Goal: Communication & Community: Answer question/provide support

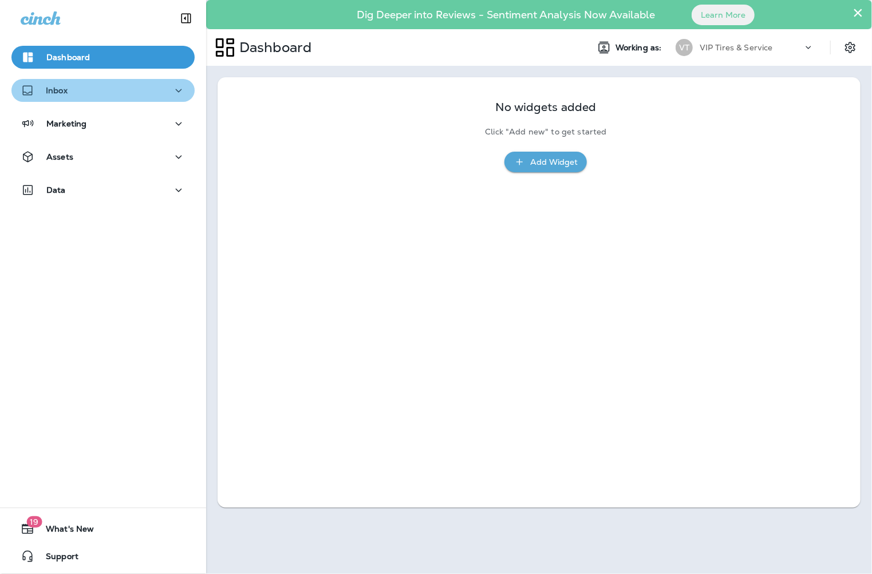
click at [104, 84] on div "Inbox" at bounding box center [103, 91] width 165 height 14
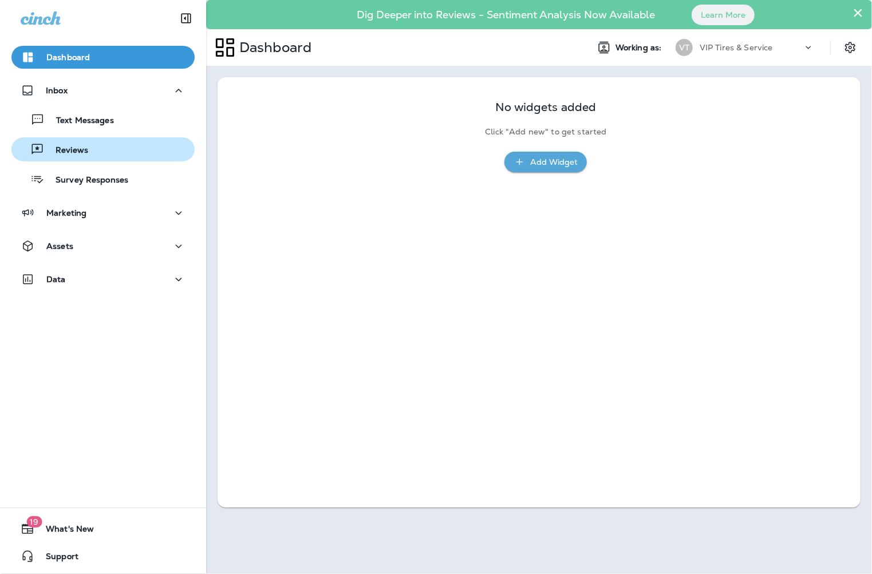
click at [92, 141] on div "Reviews" at bounding box center [103, 149] width 174 height 17
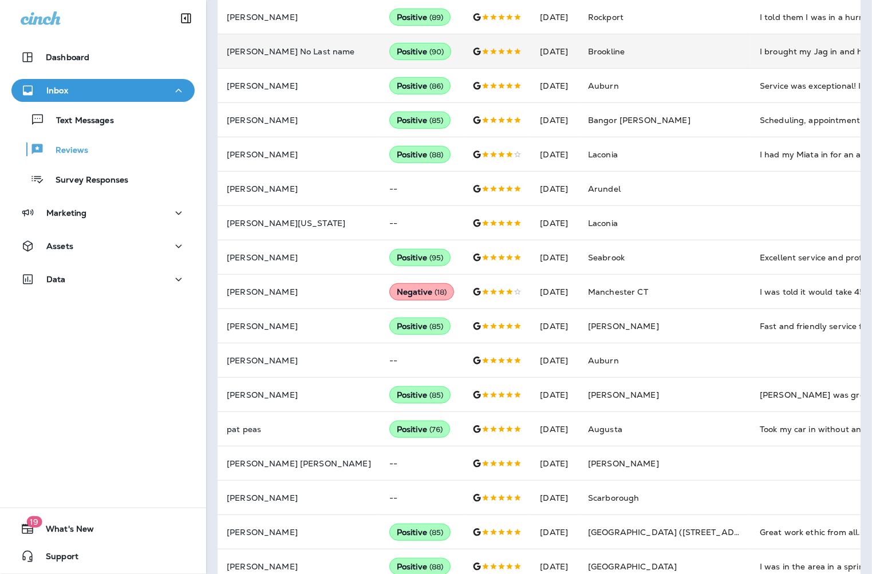
scroll to position [381, 0]
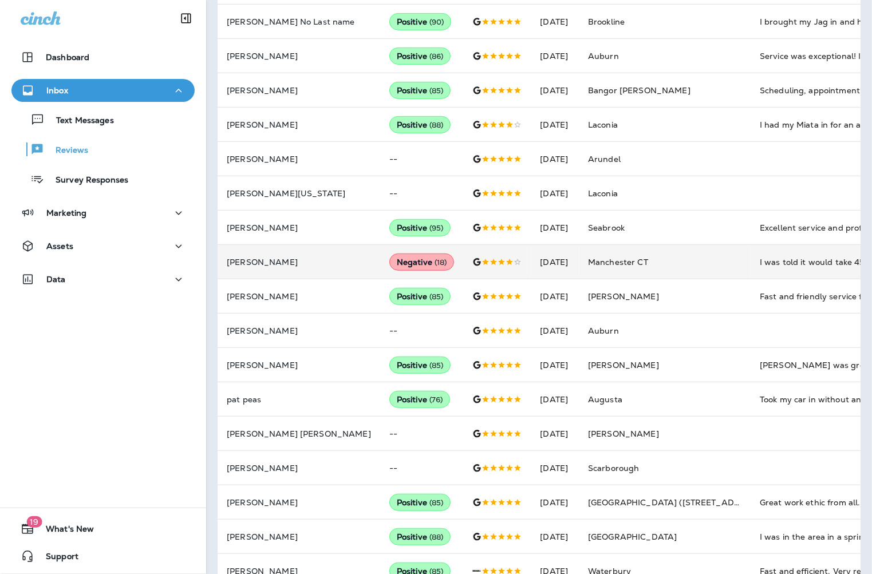
click at [281, 260] on p "[PERSON_NAME]" at bounding box center [299, 262] width 144 height 9
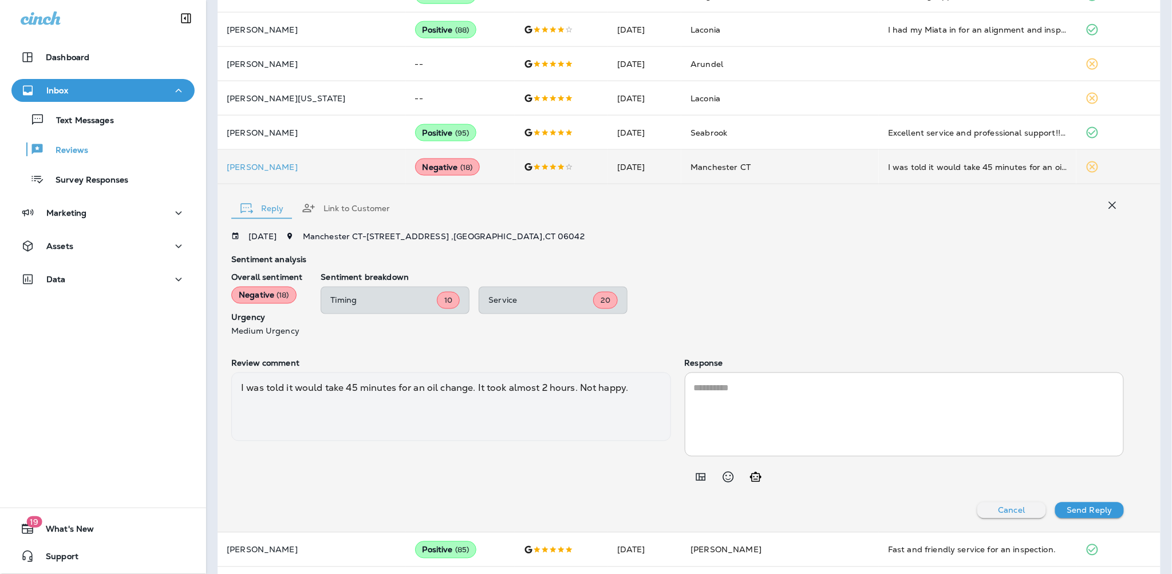
scroll to position [456, 0]
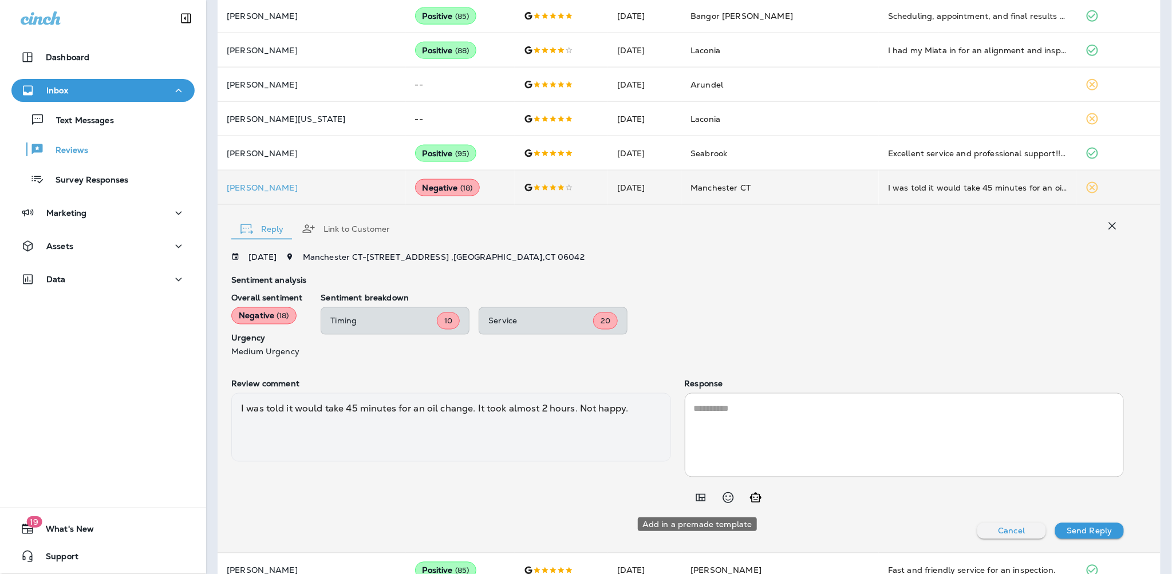
click at [699, 499] on icon "Add in a premade template" at bounding box center [701, 498] width 14 height 14
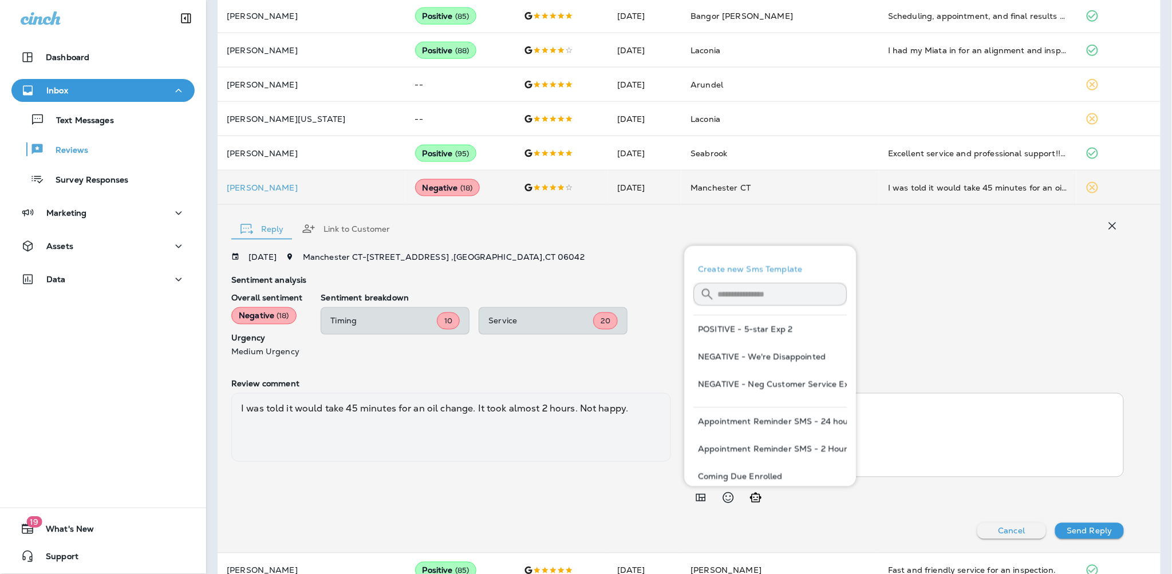
click at [689, 487] on button "Add in a premade template" at bounding box center [700, 498] width 23 height 23
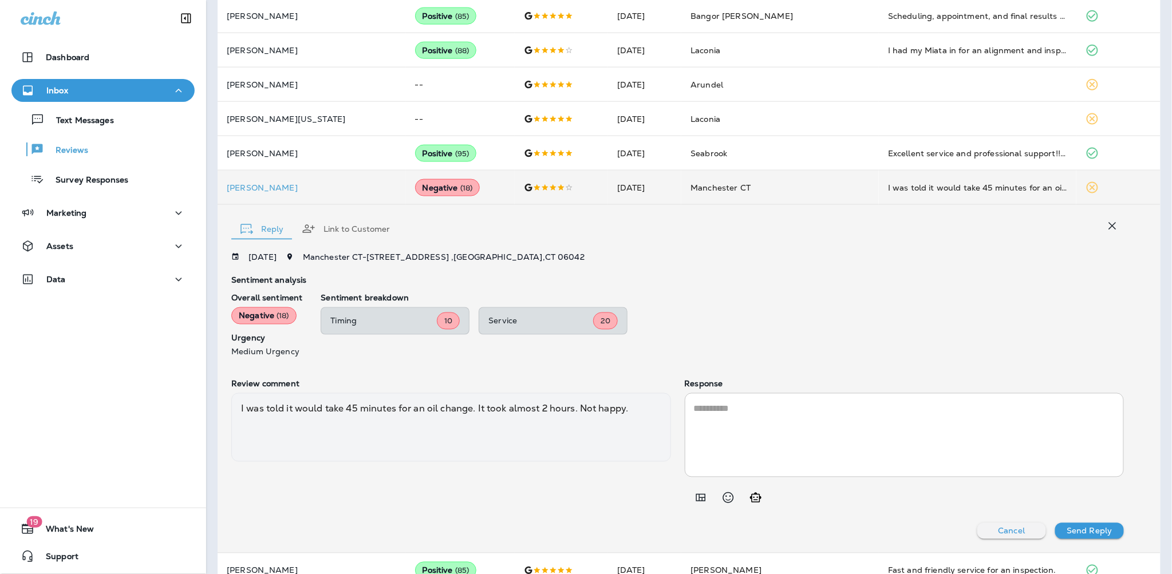
click at [696, 495] on icon "Add in a premade template" at bounding box center [701, 498] width 10 height 7
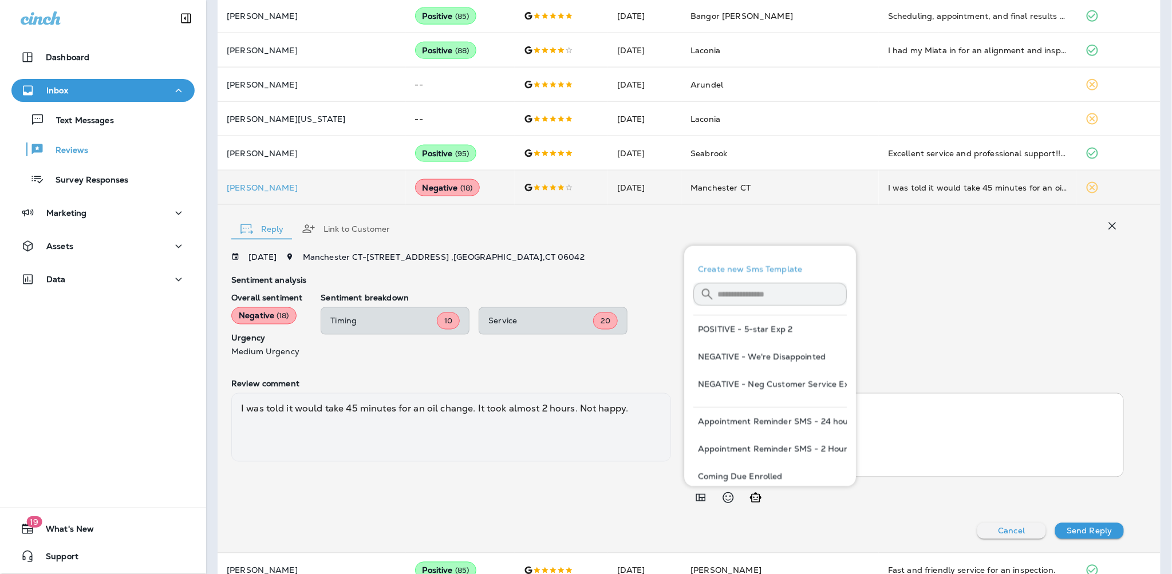
click at [731, 288] on input "text" at bounding box center [782, 294] width 129 height 30
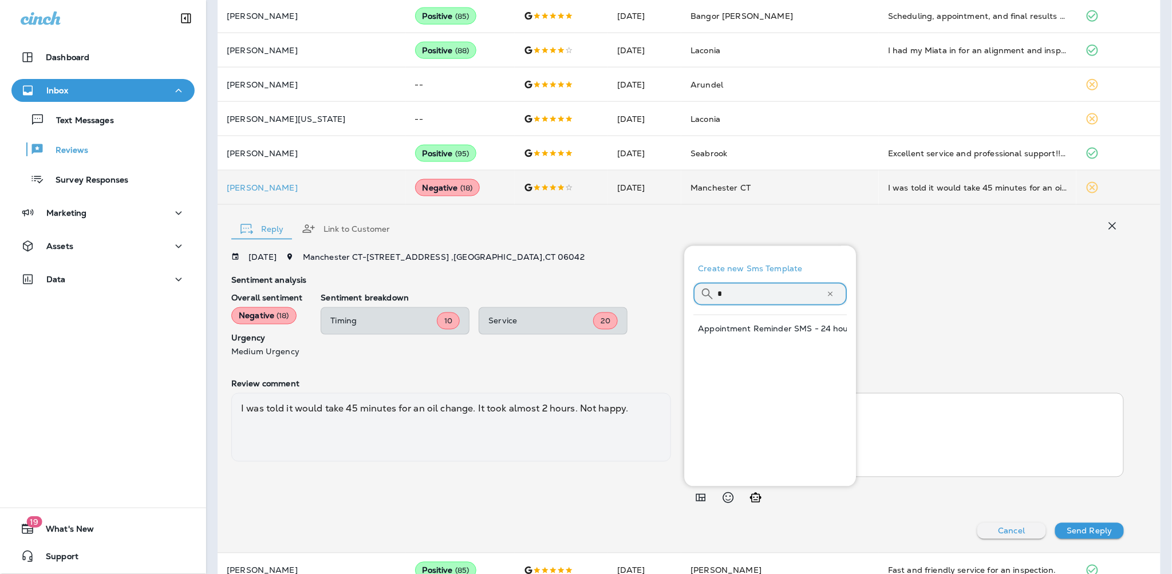
drag, startPoint x: 748, startPoint y: 296, endPoint x: 705, endPoint y: 296, distance: 42.9
click at [705, 296] on div "​ * ​ ​" at bounding box center [770, 294] width 153 height 23
type input "*"
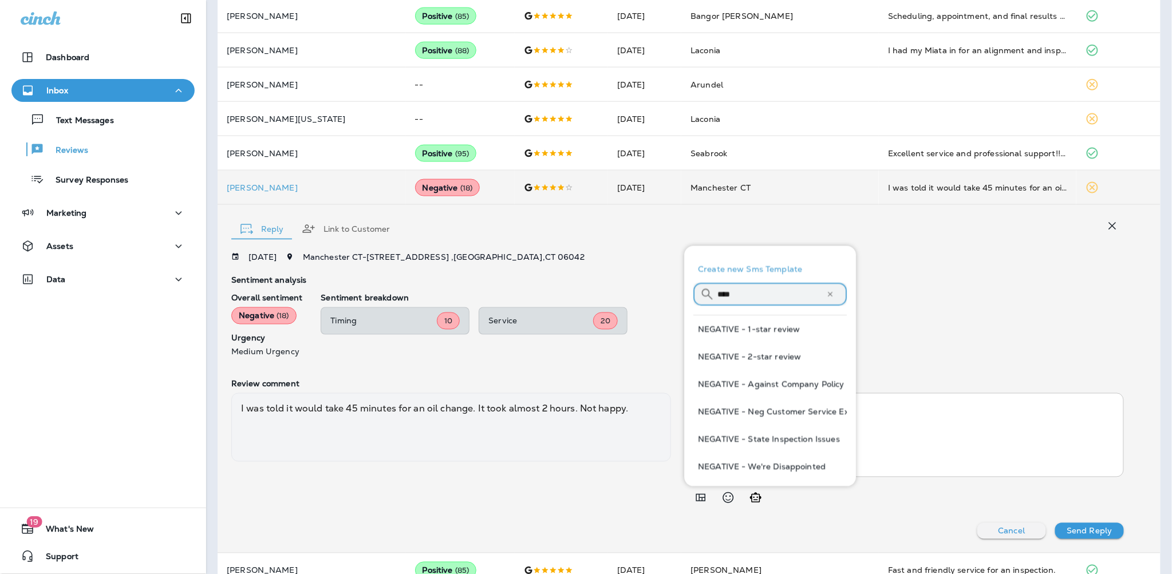
type input "****"
click at [764, 408] on button "NEGATIVE - Neg Customer Service Exp" at bounding box center [770, 411] width 153 height 27
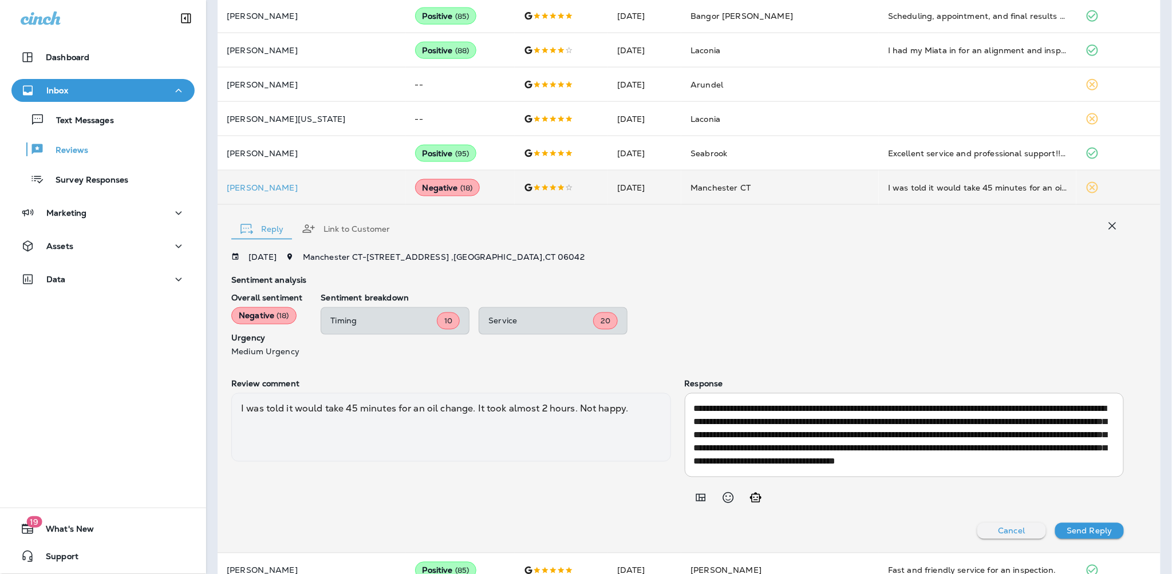
scroll to position [13, 0]
drag, startPoint x: 728, startPoint y: 448, endPoint x: 691, endPoint y: 445, distance: 36.8
click at [694, 445] on textarea "**********" at bounding box center [902, 435] width 417 height 66
click at [694, 443] on textarea "**********" at bounding box center [902, 435] width 417 height 66
click at [694, 447] on textarea "**********" at bounding box center [902, 435] width 417 height 66
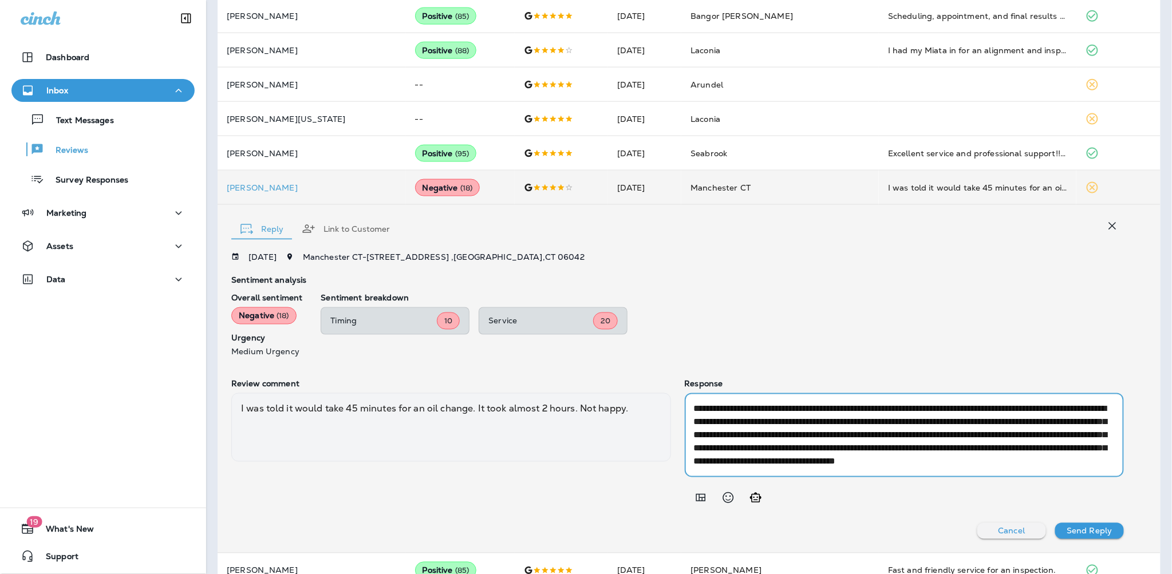
drag, startPoint x: 793, startPoint y: 441, endPoint x: 852, endPoint y: 467, distance: 63.6
click at [793, 441] on textarea "**********" at bounding box center [902, 435] width 417 height 66
type textarea "**********"
click at [871, 527] on p "Send Reply" at bounding box center [1089, 531] width 45 height 9
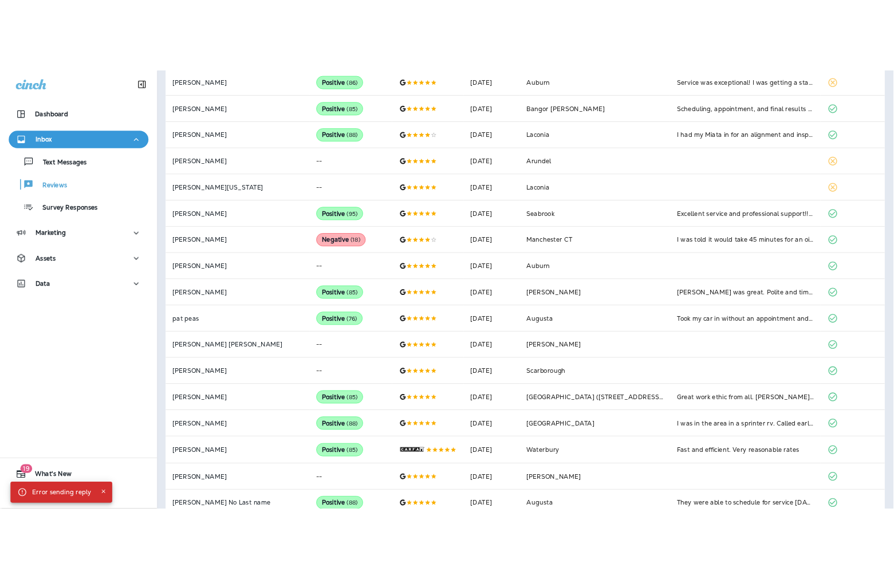
scroll to position [456, 0]
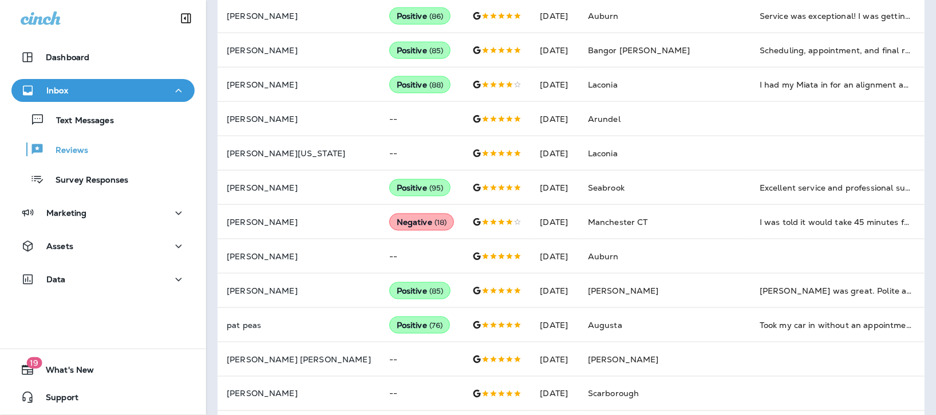
drag, startPoint x: 2, startPoint y: 416, endPoint x: 8, endPoint y: 410, distance: 8.5
click at [32, 0] on html "Dashboard Inbox Text Messages Reviews Survey Responses Marketing Assets Data 19…" at bounding box center [468, 0] width 936 height 0
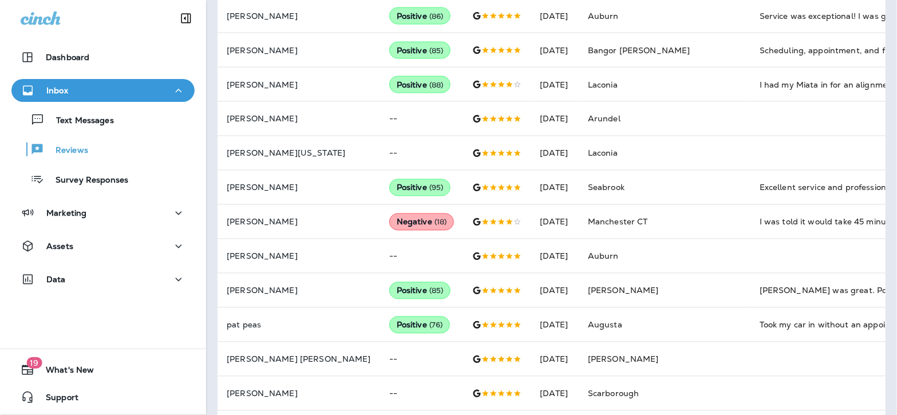
click at [2, 0] on html "Dashboard Inbox Text Messages Reviews Survey Responses Marketing Assets Data 19…" at bounding box center [448, 0] width 897 height 0
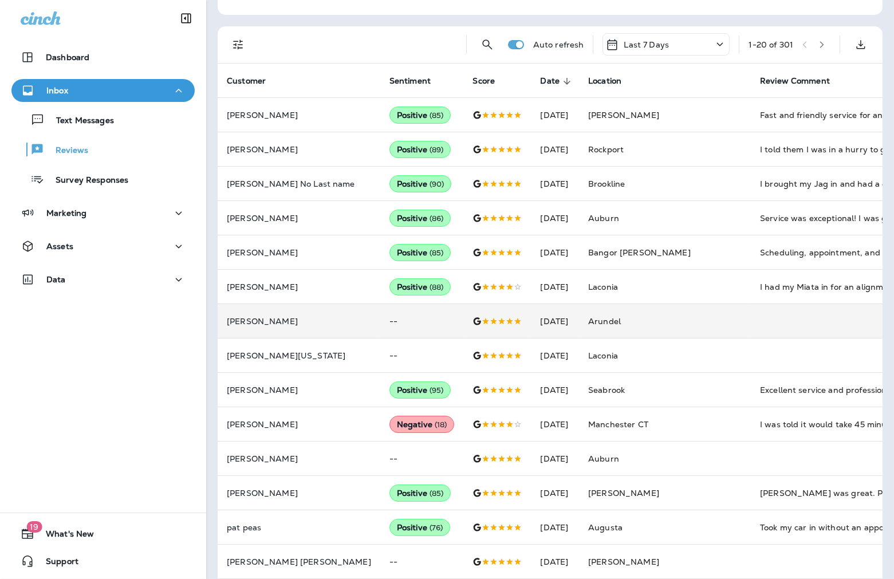
scroll to position [163, 0]
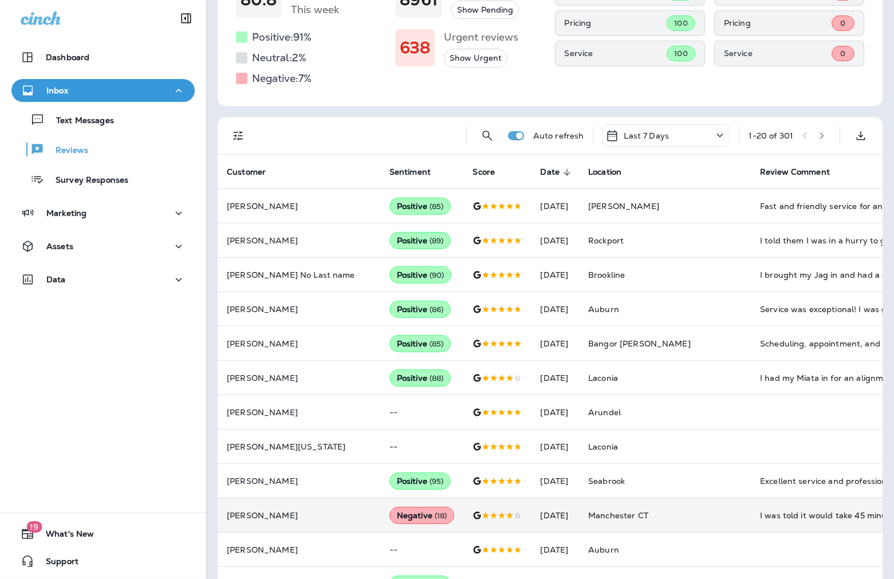
click at [276, 511] on p "[PERSON_NAME]" at bounding box center [299, 515] width 144 height 9
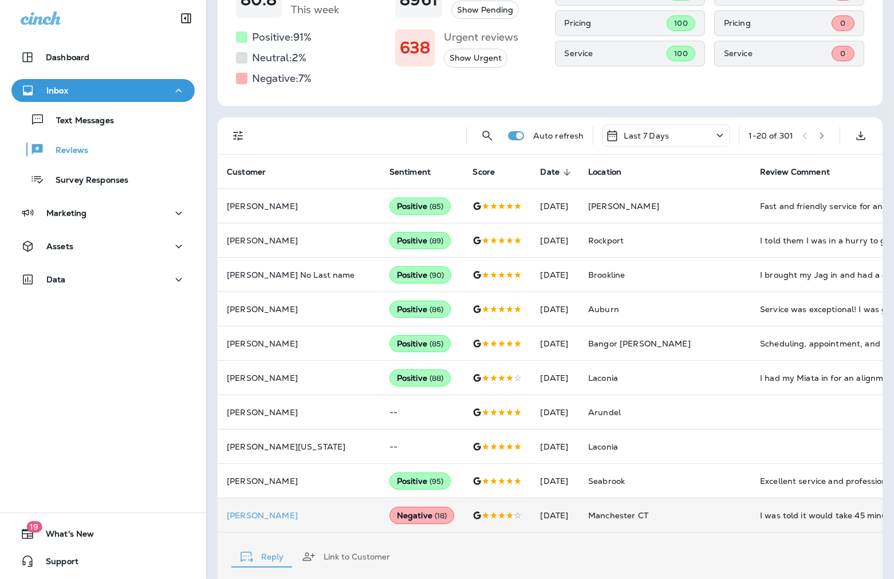
scroll to position [464, 0]
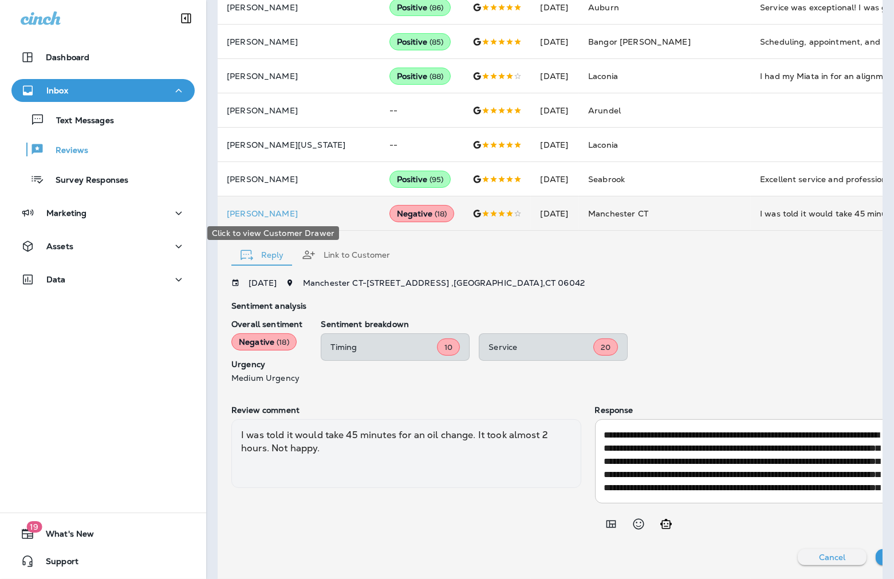
click at [262, 209] on p "[PERSON_NAME]" at bounding box center [299, 213] width 144 height 9
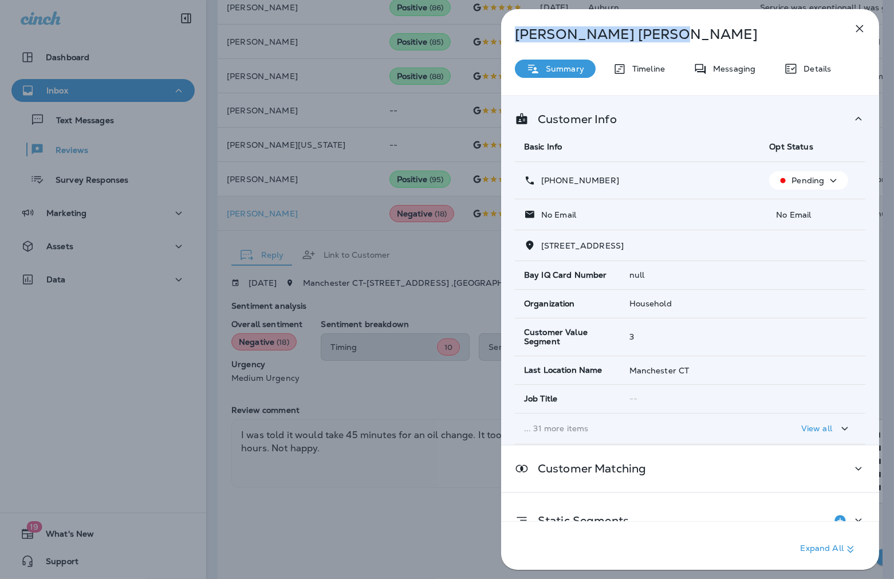
drag, startPoint x: 573, startPoint y: 42, endPoint x: 518, endPoint y: 38, distance: 55.1
click at [518, 38] on p "[PERSON_NAME]" at bounding box center [671, 34] width 313 height 16
copy p "[PERSON_NAME]"
click at [287, 281] on div "[PERSON_NAME] Summary Timeline Messaging Details Customer Info Basic Info Opt S…" at bounding box center [447, 289] width 894 height 579
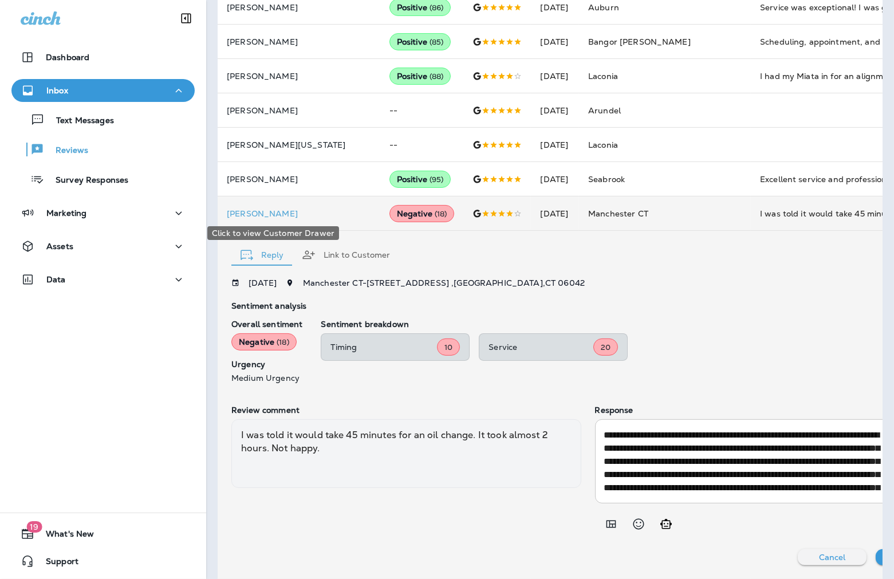
click at [266, 210] on p "[PERSON_NAME]" at bounding box center [299, 213] width 144 height 9
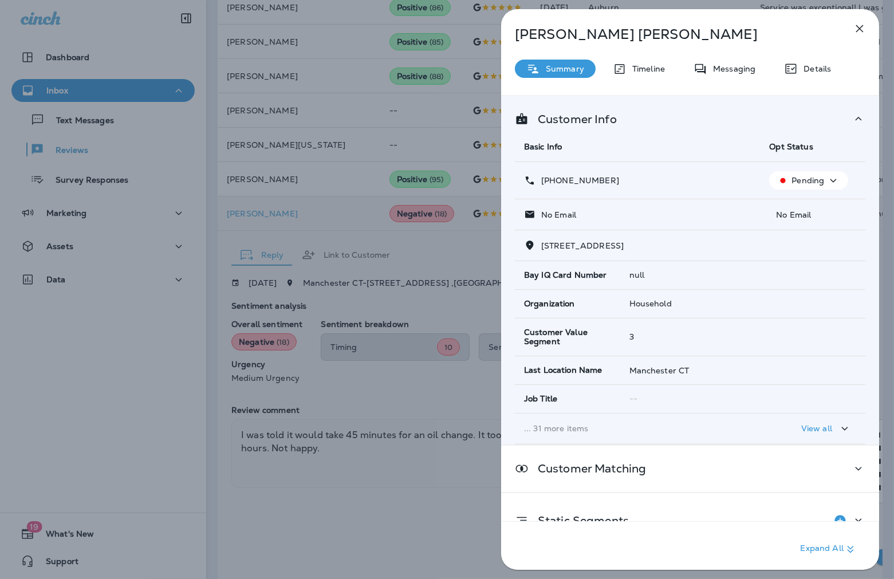
click at [623, 243] on span "[STREET_ADDRESS]" at bounding box center [582, 245] width 82 height 10
drag, startPoint x: 598, startPoint y: 244, endPoint x: 537, endPoint y: 247, distance: 61.3
click at [537, 247] on p "[STREET_ADDRESS]" at bounding box center [579, 245] width 88 height 9
copy span "[STREET_ADDRESS]"
drag, startPoint x: 619, startPoint y: 177, endPoint x: 552, endPoint y: 184, distance: 67.8
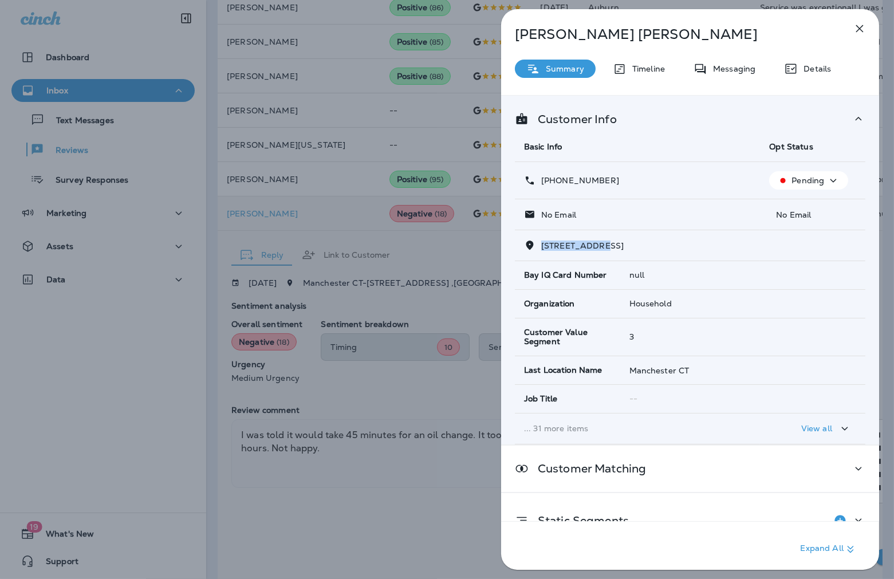
click at [552, 184] on div "[PHONE_NUMBER]" at bounding box center [637, 181] width 227 height 12
copy p "[PHONE_NUMBER]"
click at [345, 388] on div "[PERSON_NAME] Summary Timeline Messaging Details Customer Info Basic Info Opt S…" at bounding box center [447, 289] width 894 height 579
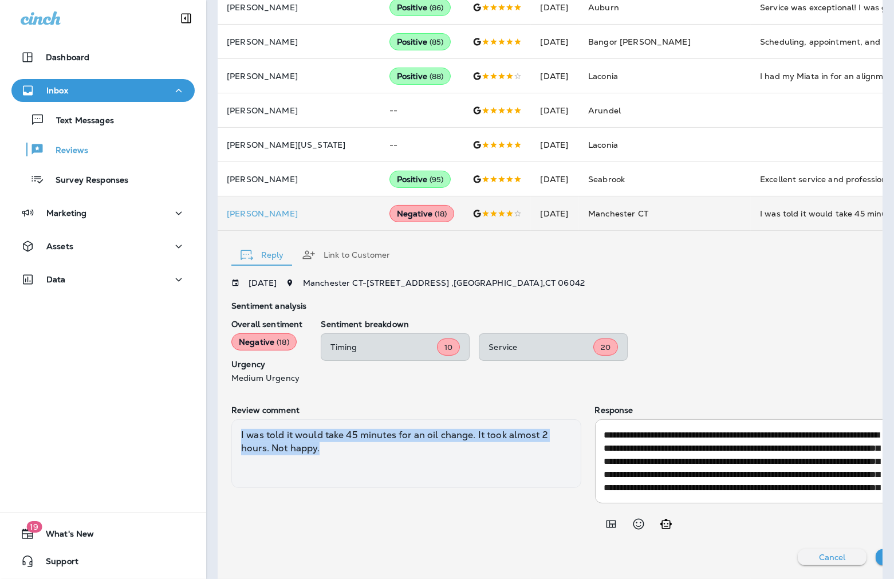
drag, startPoint x: 452, startPoint y: 456, endPoint x: 231, endPoint y: 436, distance: 221.9
click at [231, 436] on div "I was told it would take 45 minutes for an oil change. It took almost 2 hours. …" at bounding box center [406, 453] width 350 height 69
copy div "I was told it would take 45 minutes for an oil change. It took almost 2 hours. …"
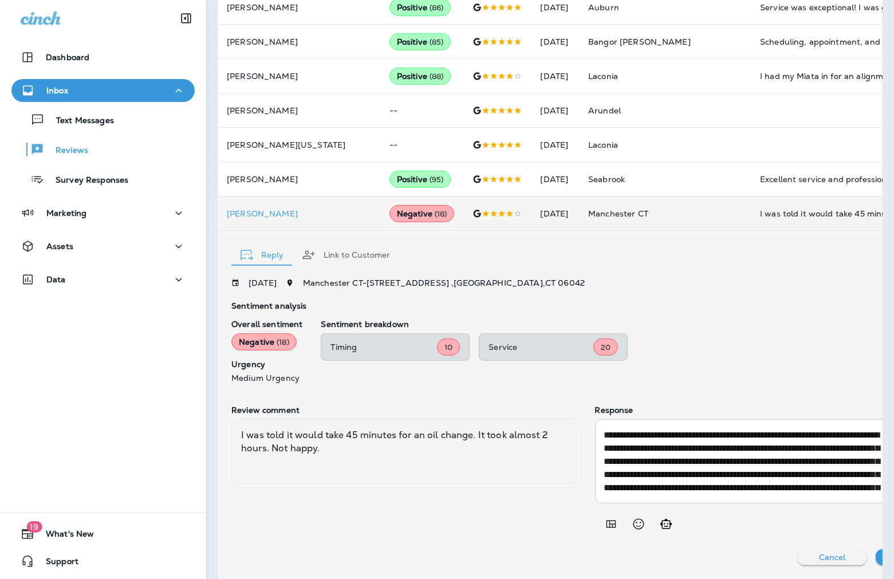
click at [779, 332] on div "Sentiment breakdown Timing 10 Service 20" at bounding box center [632, 350] width 623 height 63
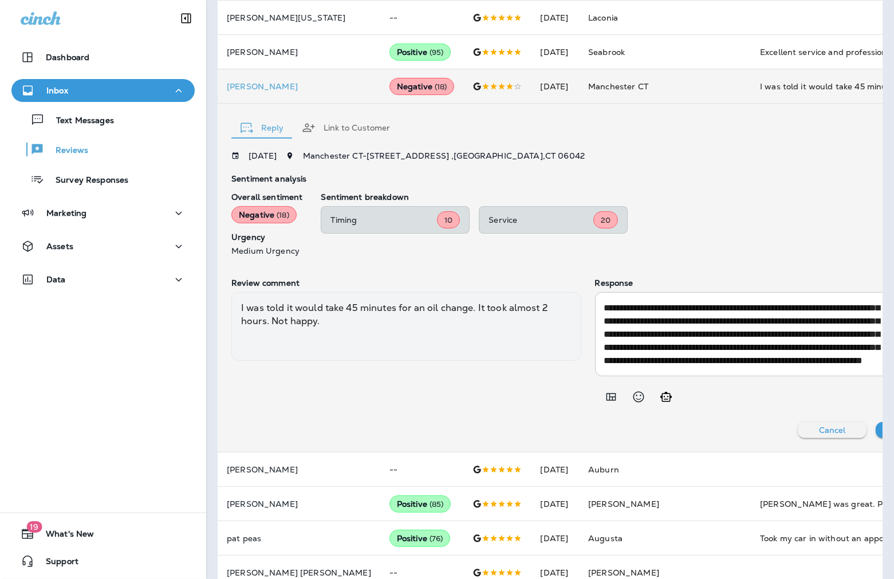
scroll to position [52, 0]
click at [871, 425] on p "Send Reply" at bounding box center [909, 429] width 45 height 9
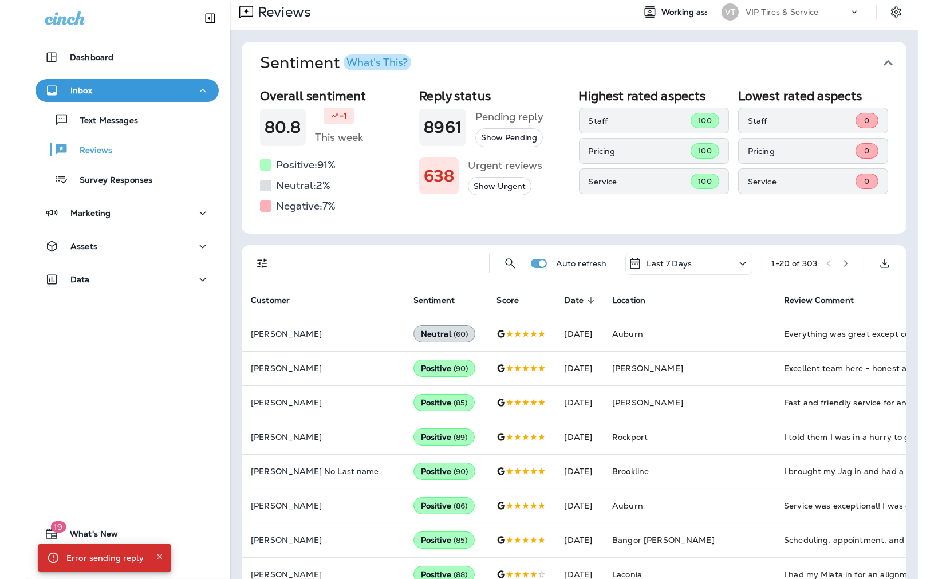
scroll to position [35, 0]
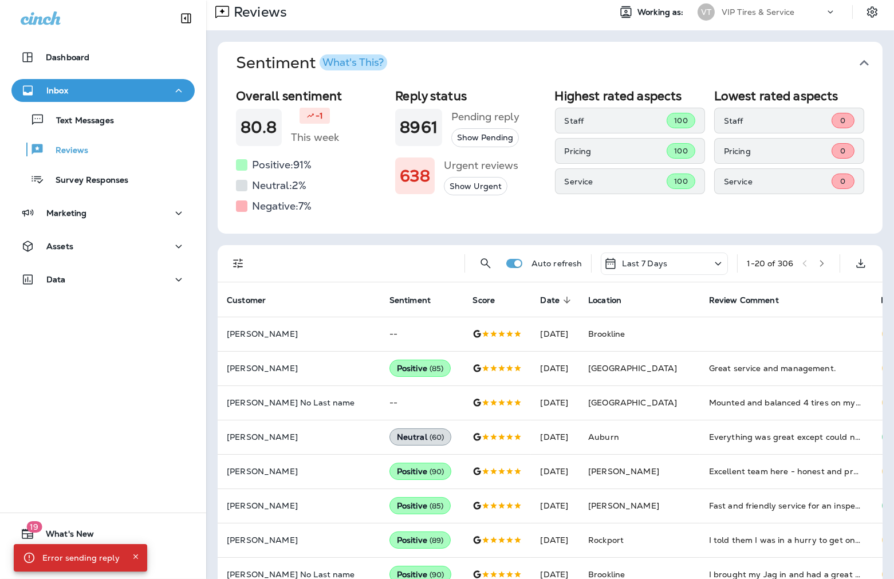
click at [70, 26] on div at bounding box center [103, 17] width 206 height 34
